Goal: Transaction & Acquisition: Purchase product/service

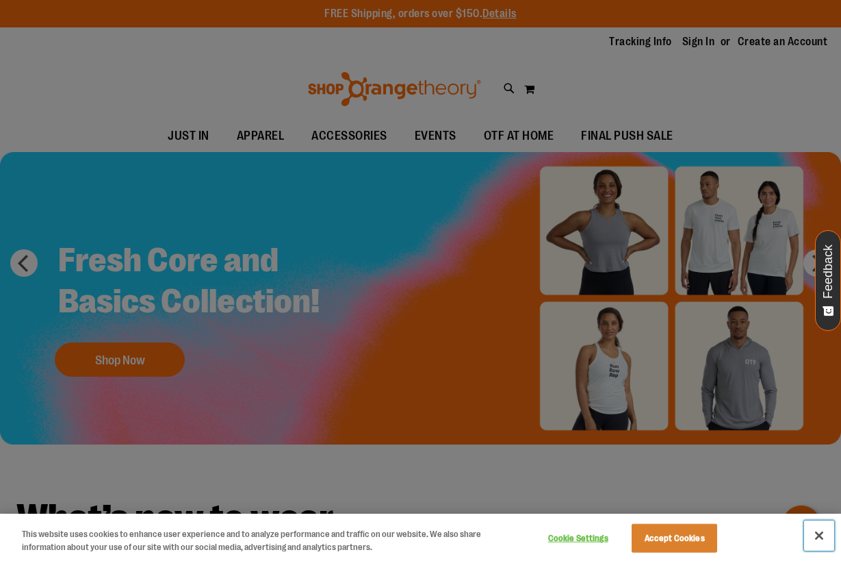
click at [819, 538] on button "Close" at bounding box center [819, 535] width 30 height 30
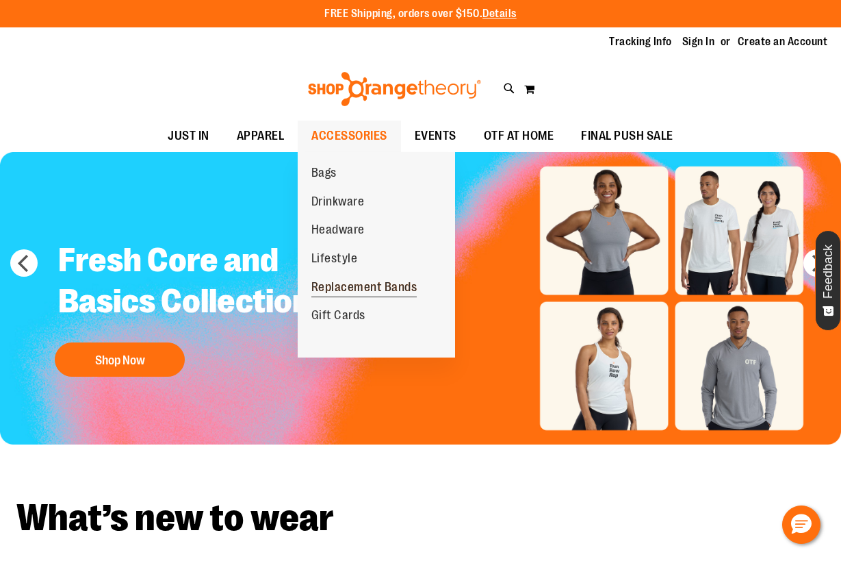
click at [347, 284] on span "Replacement Bands" at bounding box center [364, 288] width 106 height 17
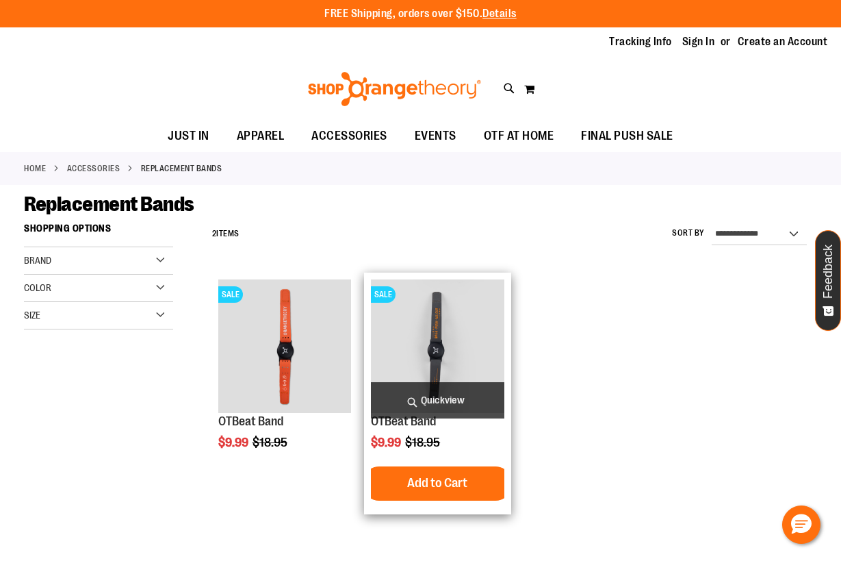
click at [443, 348] on img "product" at bounding box center [437, 345] width 133 height 133
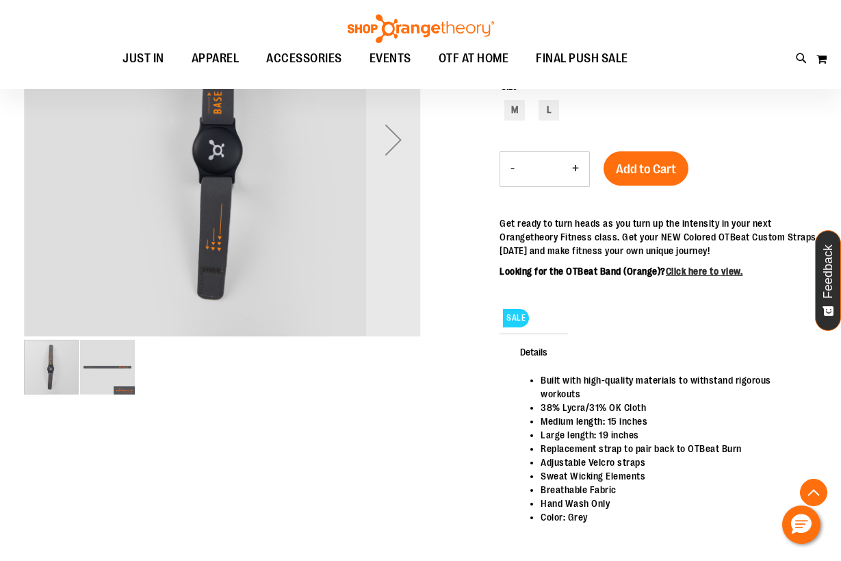
scroll to position [273, 0]
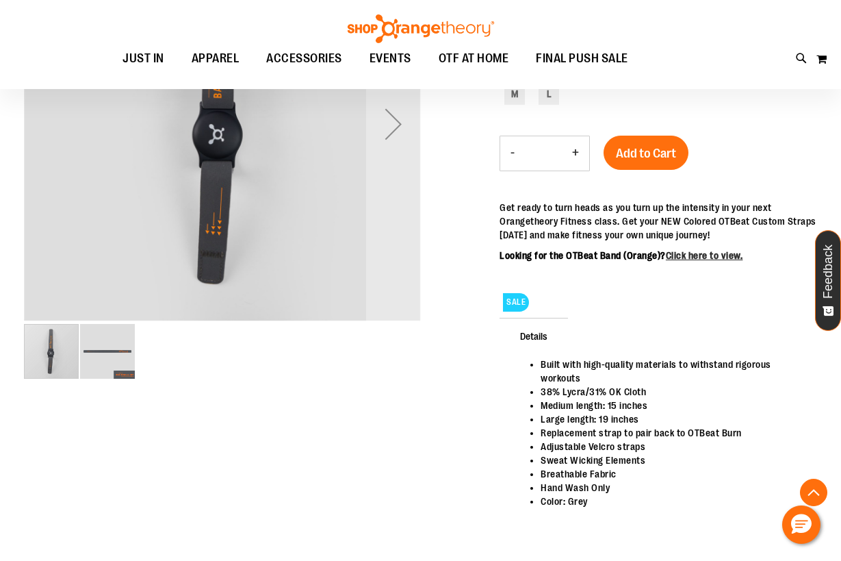
click at [114, 341] on img "image 2 of 2" at bounding box center [107, 351] width 55 height 55
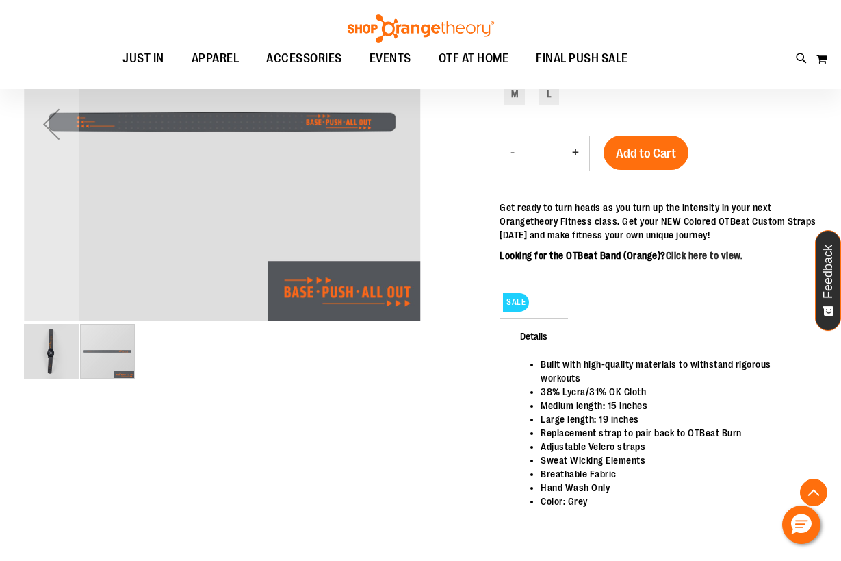
click at [66, 352] on img "image 1 of 2" at bounding box center [51, 351] width 55 height 55
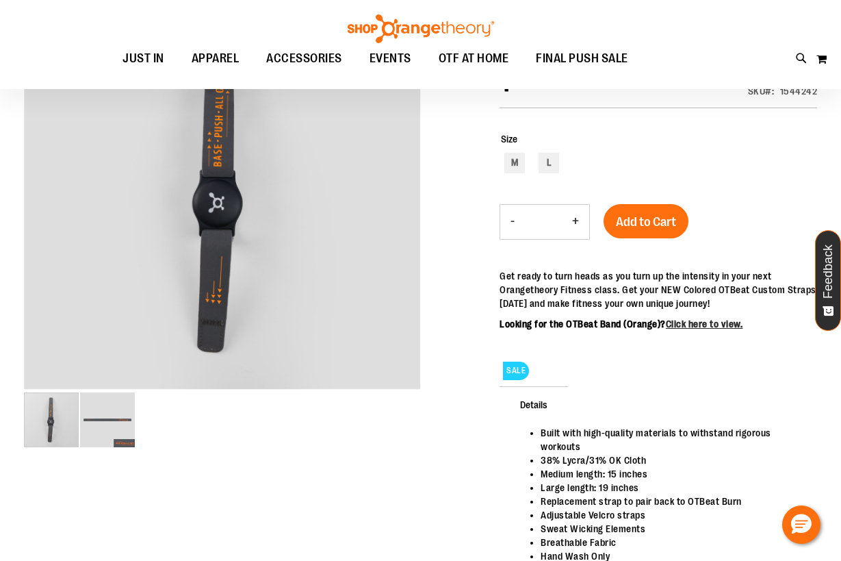
scroll to position [0, 0]
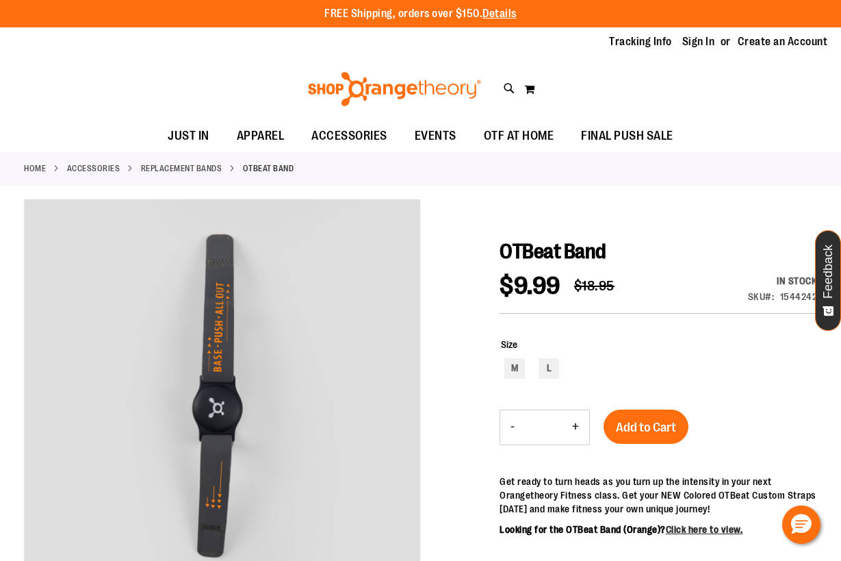
click at [765, 122] on ul "JUST IN JUST IN Balanced Basics New for Women New for Men New Accessories New B…" at bounding box center [420, 135] width 841 height 31
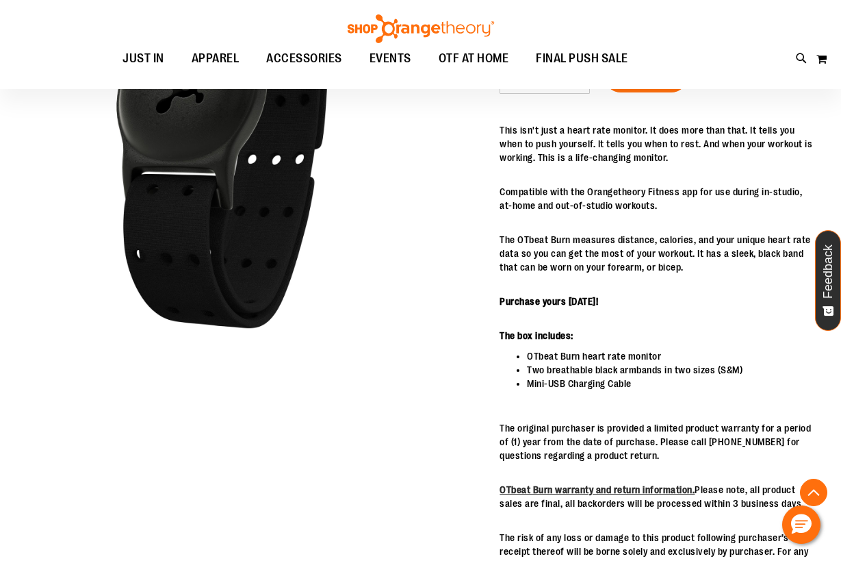
scroll to position [273, 0]
